Goal: Information Seeking & Learning: Learn about a topic

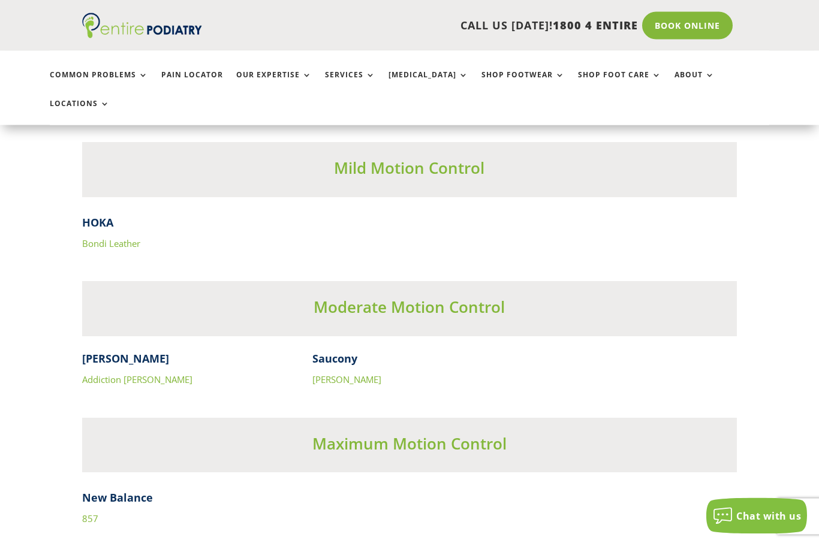
scroll to position [3633, 0]
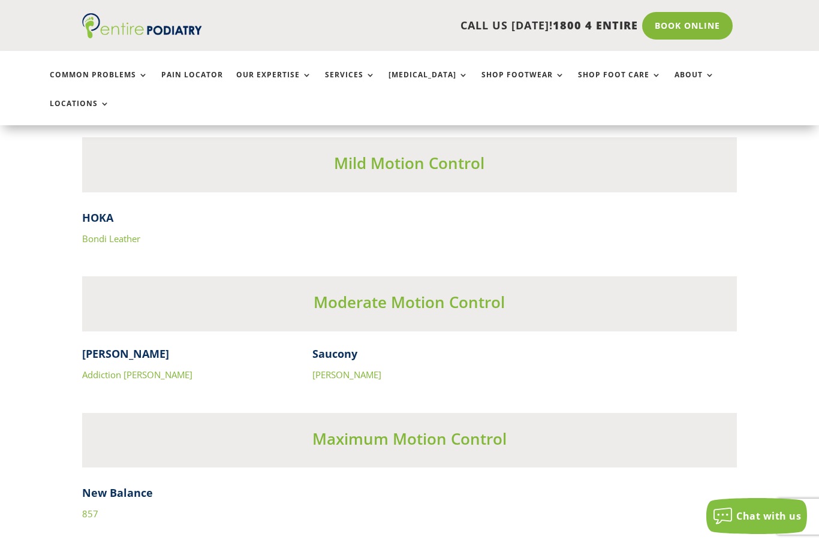
click at [107, 369] on link "Addiction [PERSON_NAME]" at bounding box center [137, 375] width 110 height 12
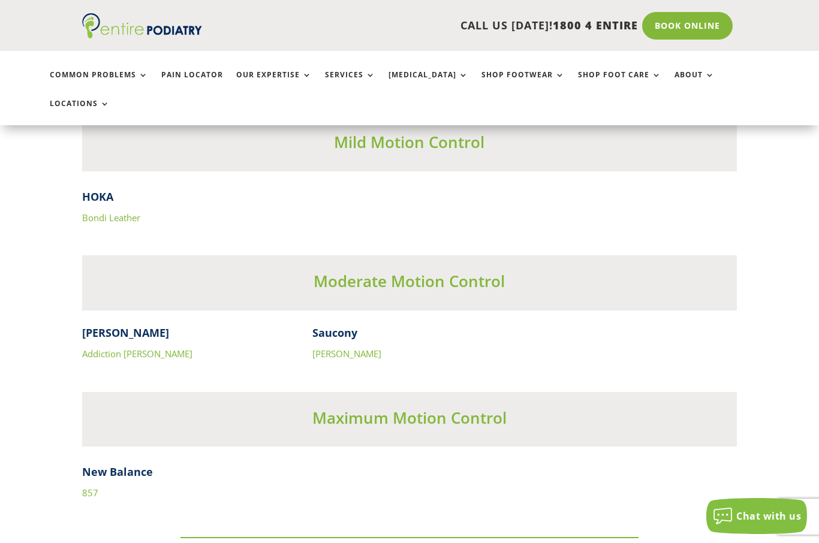
click at [339, 348] on link "[PERSON_NAME]" at bounding box center [346, 354] width 69 height 12
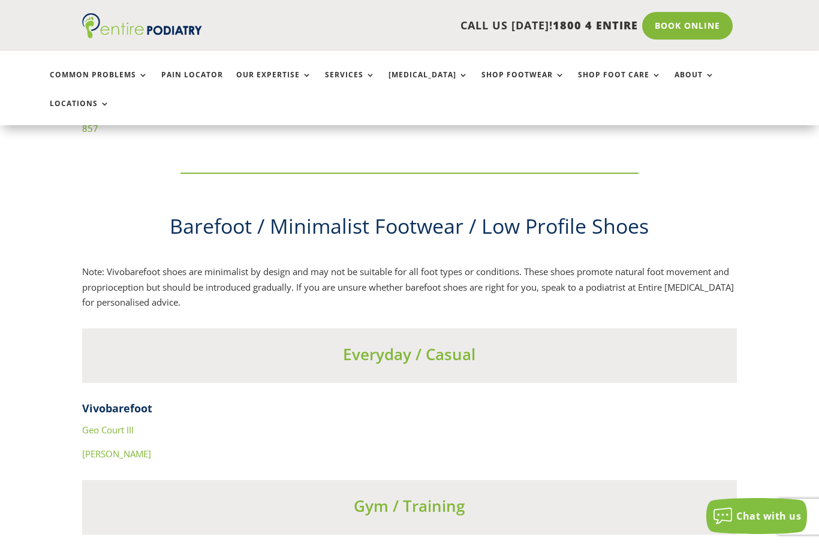
scroll to position [4019, 0]
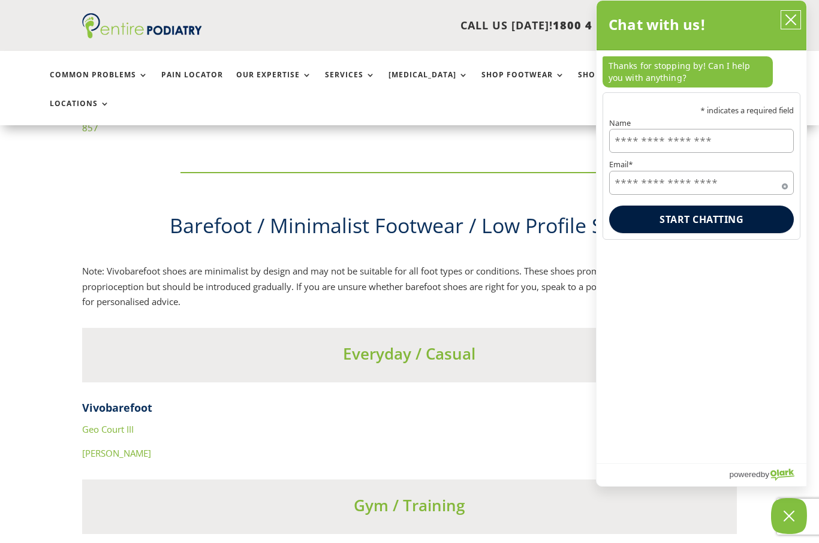
click at [795, 23] on icon "close chatbox" at bounding box center [790, 20] width 12 height 12
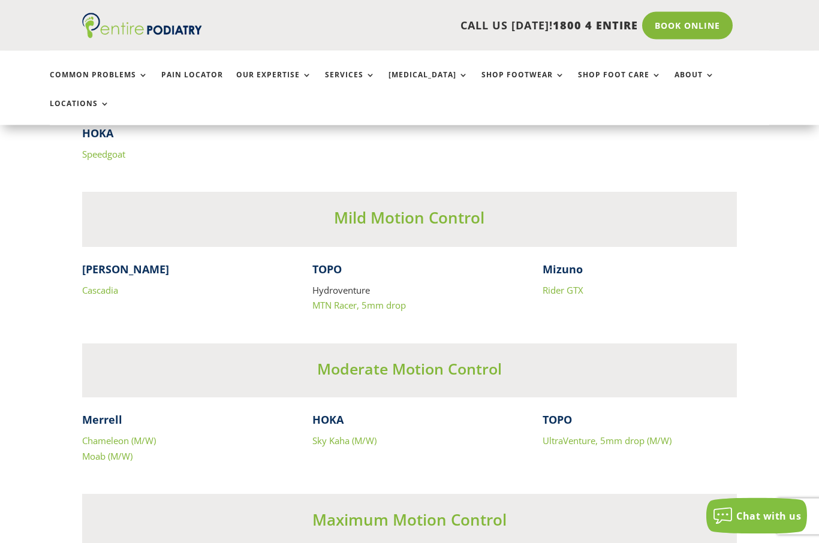
scroll to position [5424, 0]
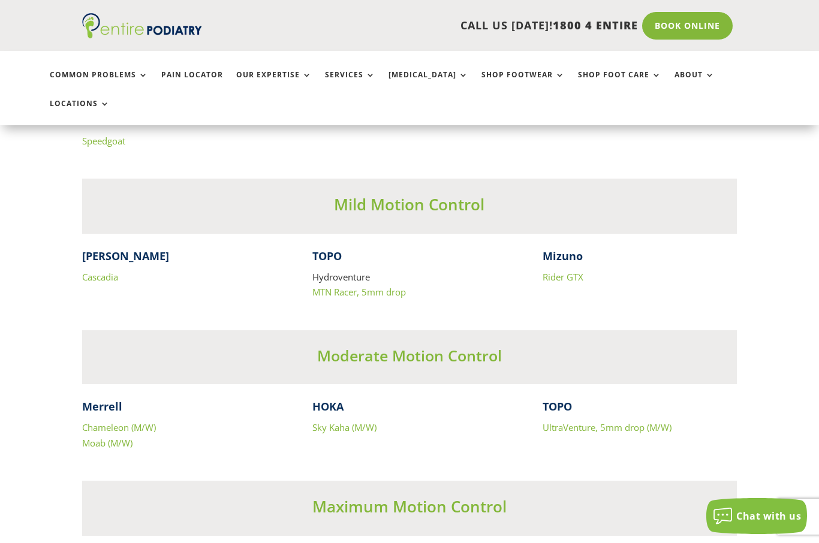
click at [104, 421] on link "Chameleon (M/W)" at bounding box center [119, 427] width 74 height 12
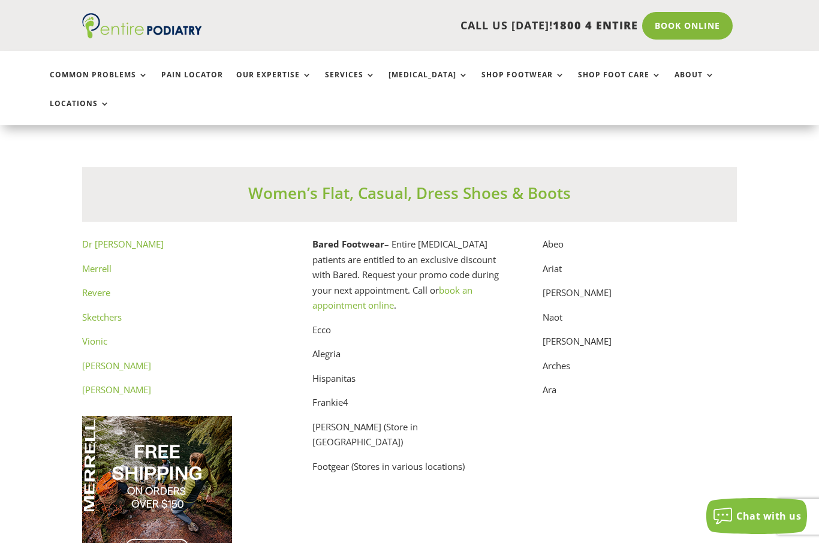
scroll to position [5989, 0]
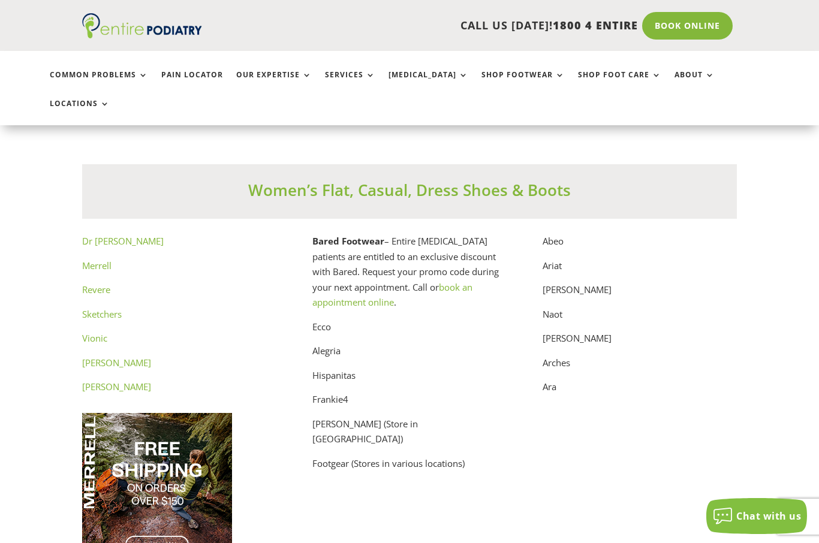
click at [557, 379] on p "Ara" at bounding box center [639, 387] width 194 height 16
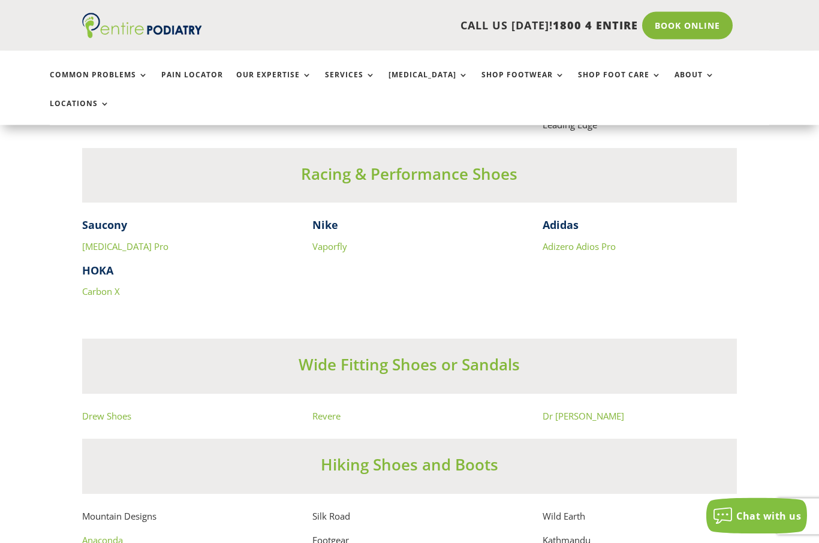
scroll to position [7727, 0]
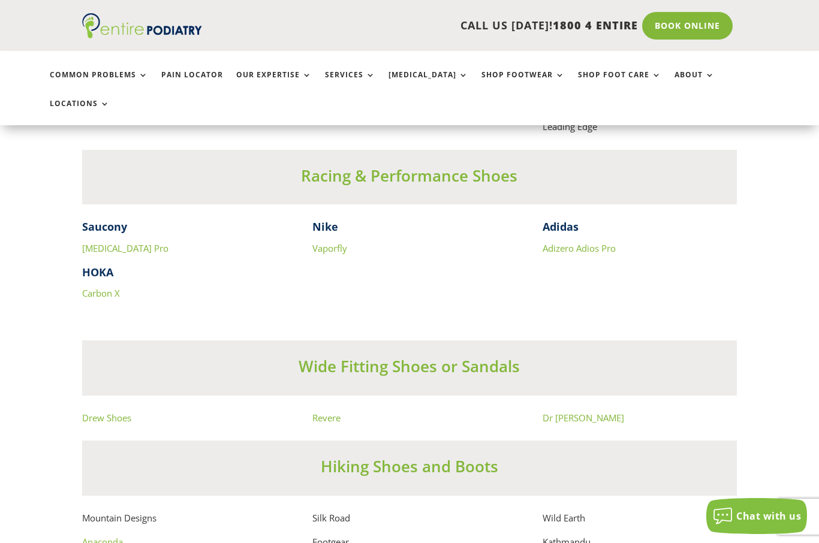
click at [104, 412] on link "Drew Shoes" at bounding box center [106, 418] width 49 height 12
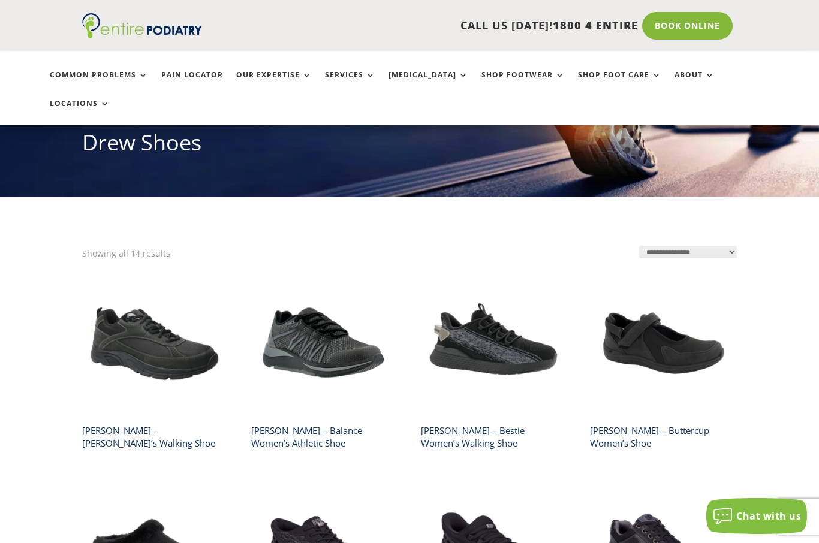
scroll to position [169, 0]
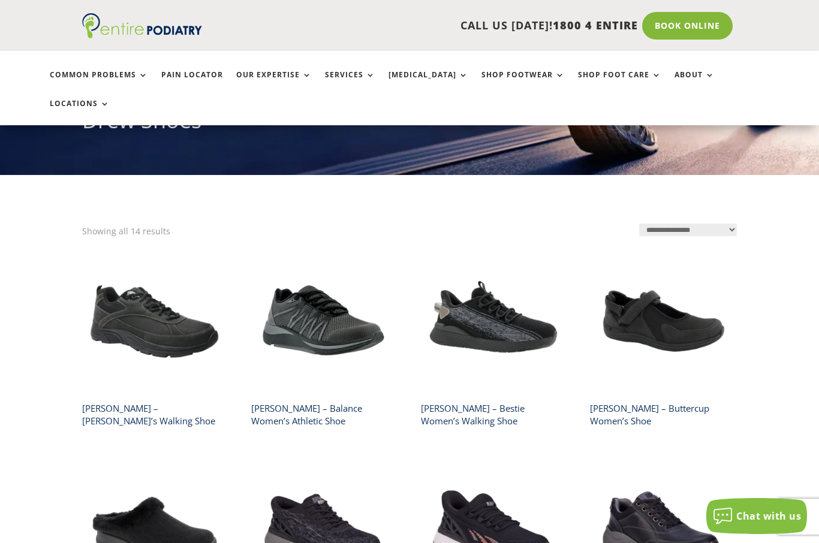
click at [503, 398] on h2 "[PERSON_NAME] – Bestie Women’s Walking Shoe" at bounding box center [493, 415] width 144 height 34
click at [508, 256] on img at bounding box center [493, 320] width 144 height 144
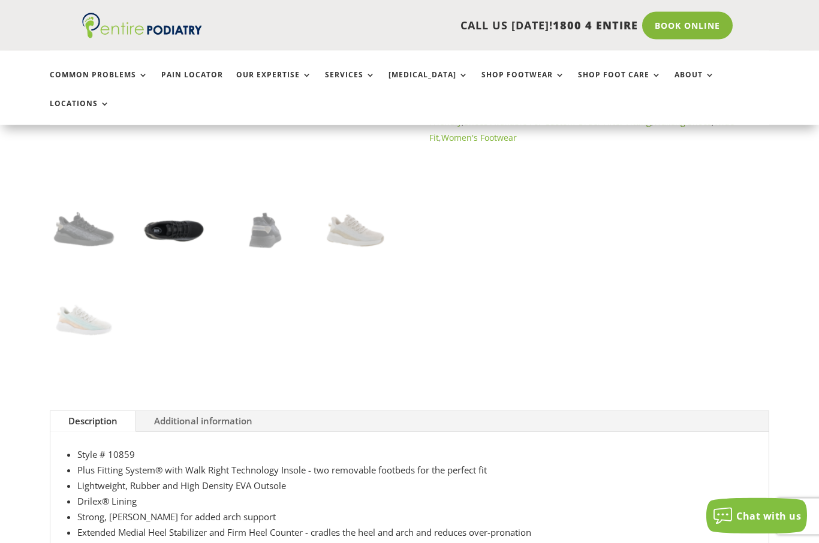
scroll to position [363, 0]
click at [230, 411] on link "Additional information" at bounding box center [203, 421] width 134 height 20
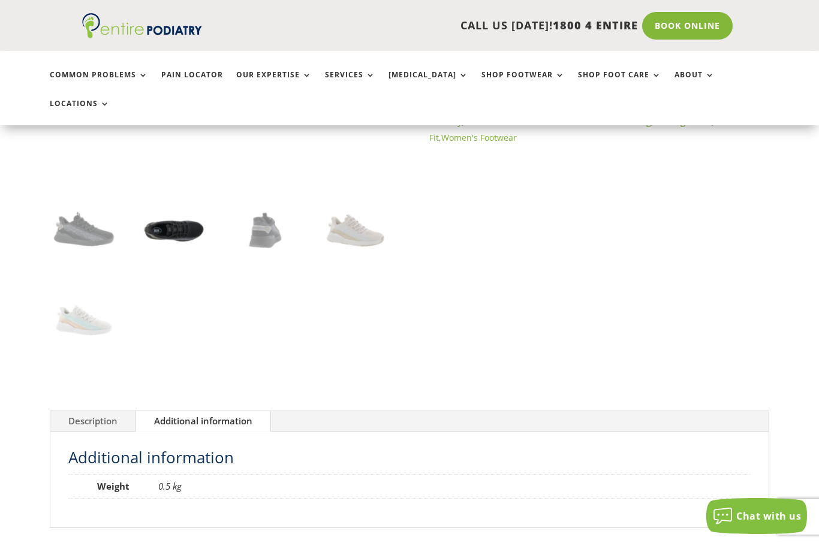
click at [89, 411] on link "Description" at bounding box center [92, 421] width 85 height 20
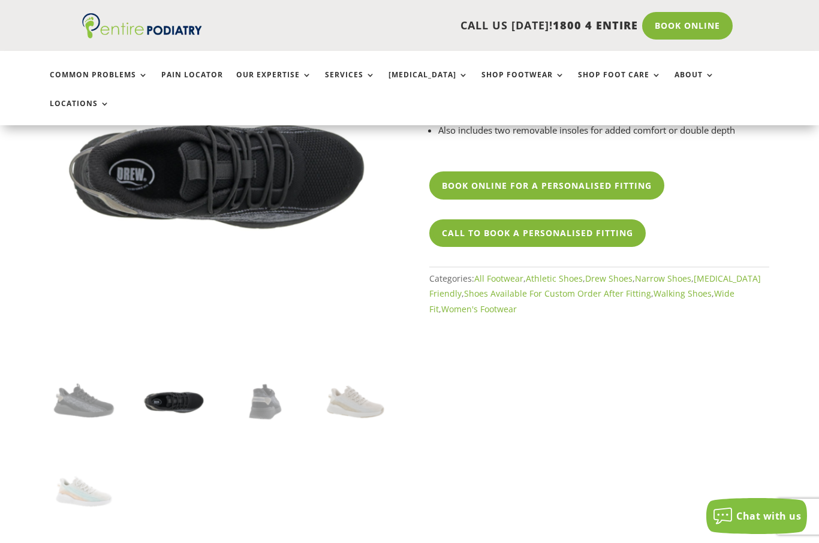
scroll to position [0, 0]
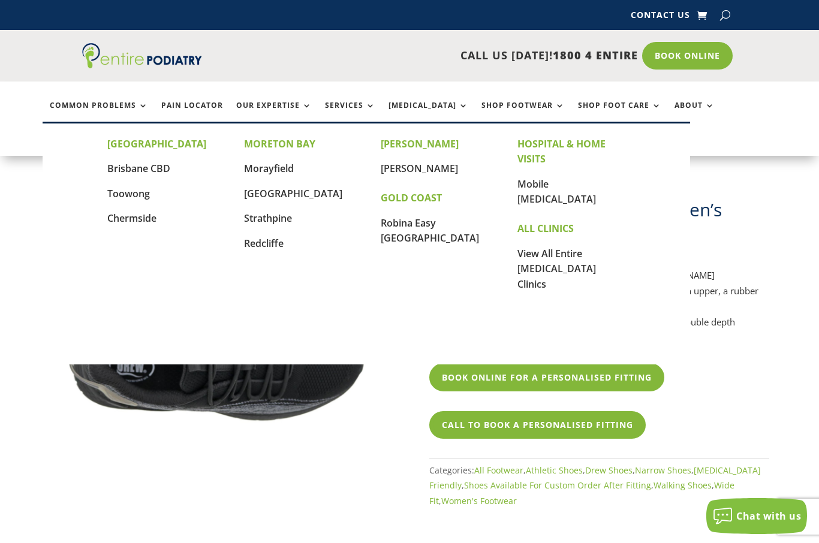
click at [792, 87] on div "Common Problems Pain Locator Our Expertise Services Orthotics Shop Footwear Sho…" at bounding box center [409, 118] width 819 height 74
